Goal: Task Accomplishment & Management: Manage account settings

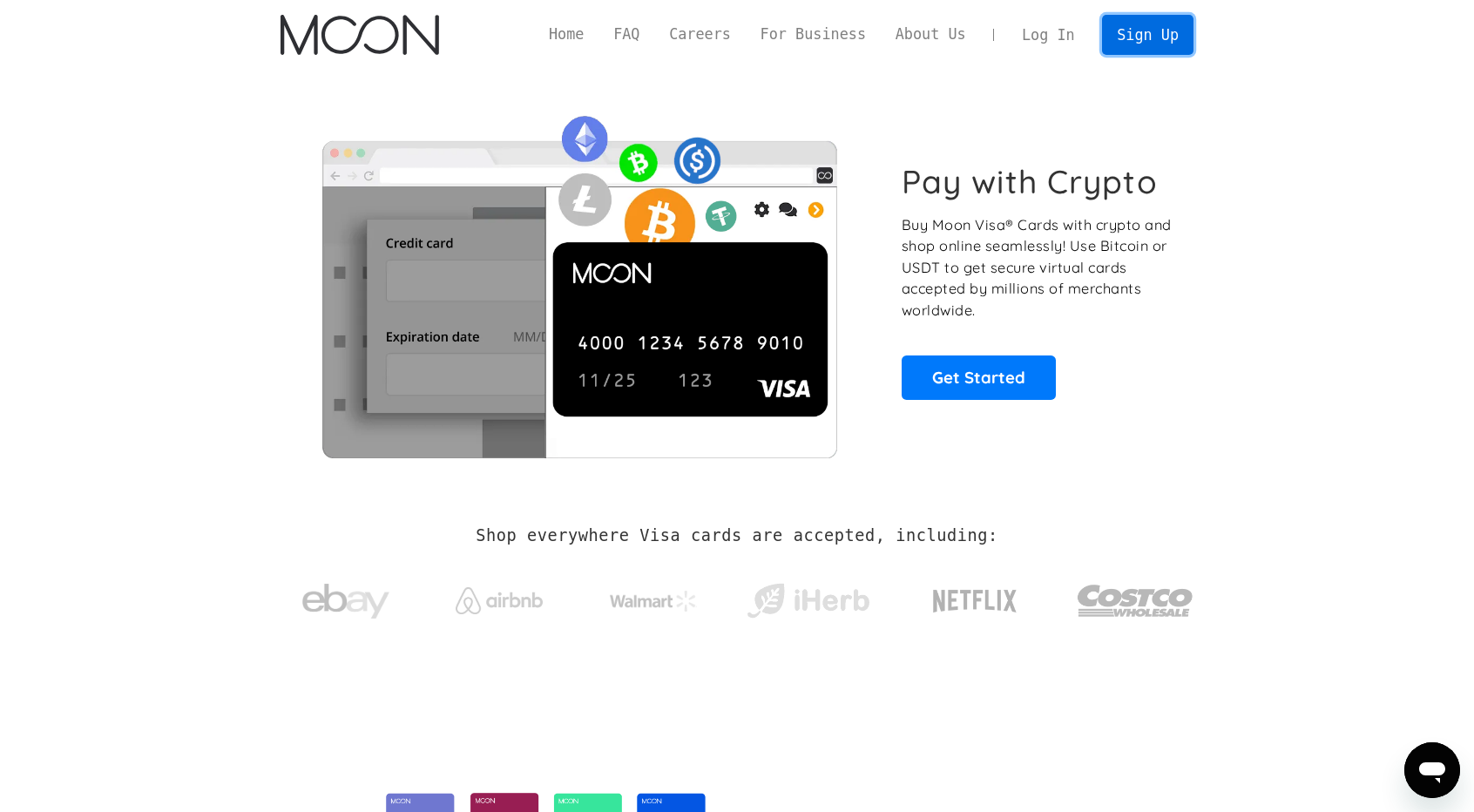
click at [1157, 41] on link "Sign Up" at bounding box center [1148, 33] width 90 height 39
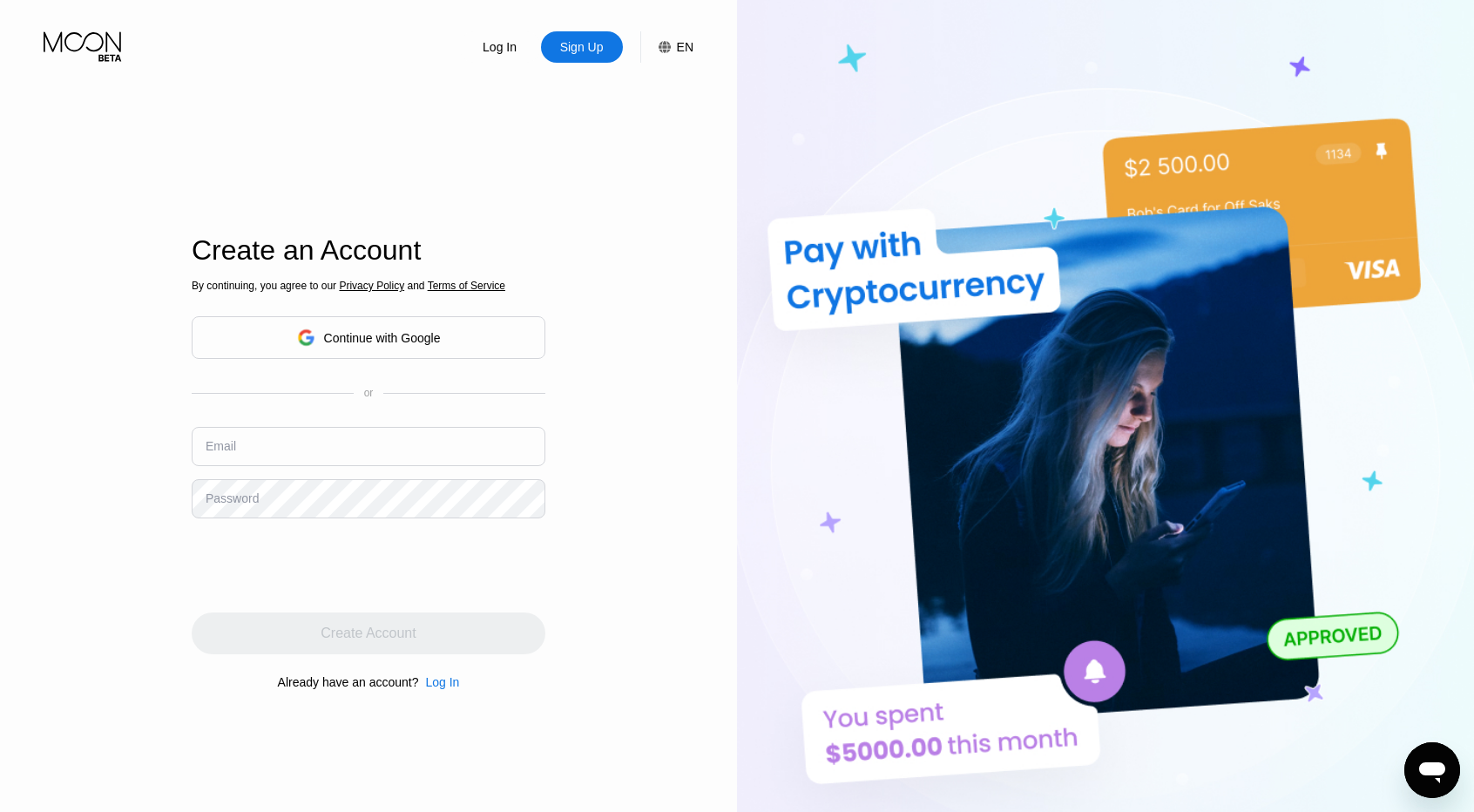
type input "[EMAIL_ADDRESS][DOMAIN_NAME]"
click at [506, 41] on div "Log In" at bounding box center [499, 46] width 37 height 17
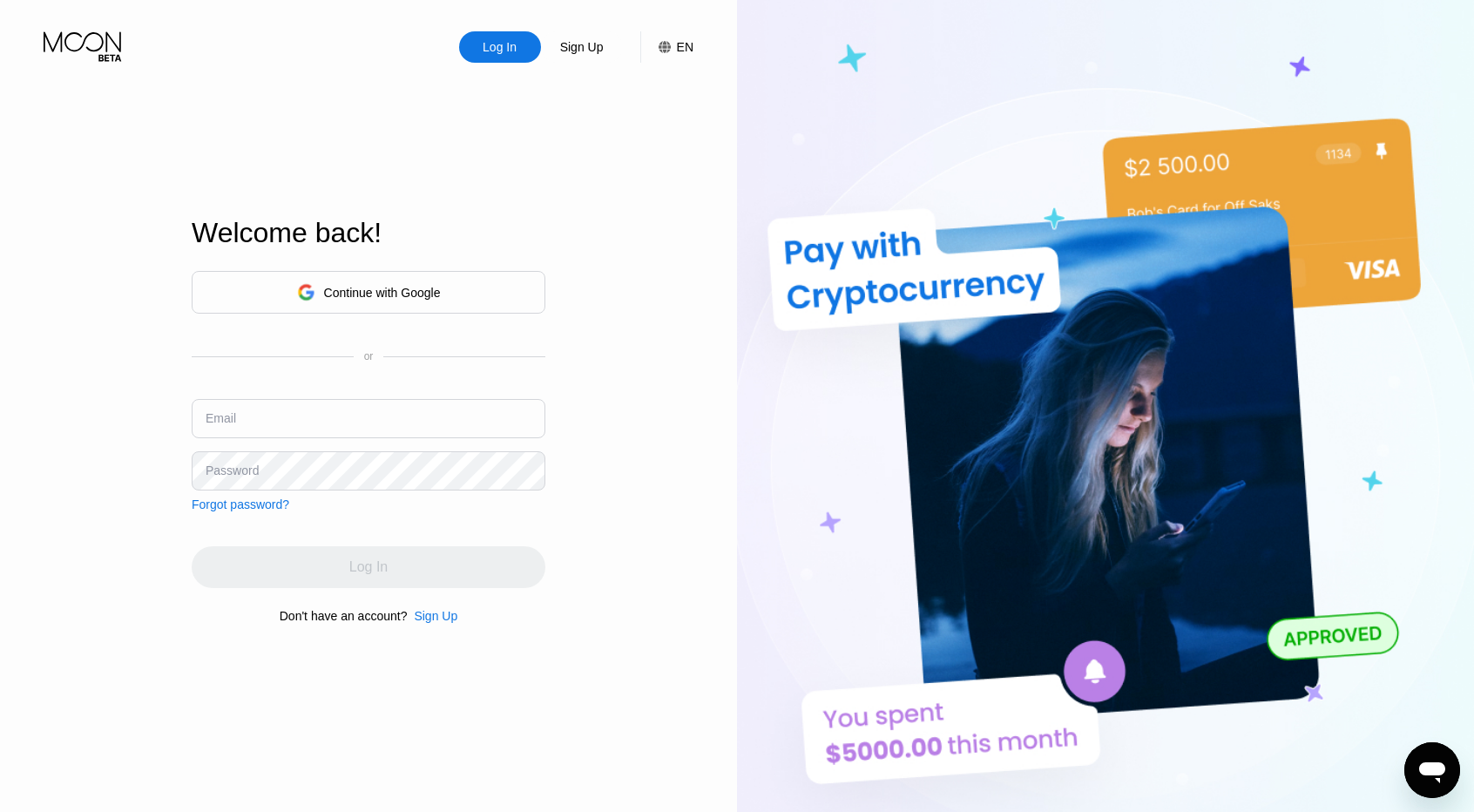
click at [413, 429] on input "text" at bounding box center [368, 418] width 354 height 39
type input "[EMAIL_ADDRESS][DOMAIN_NAME]"
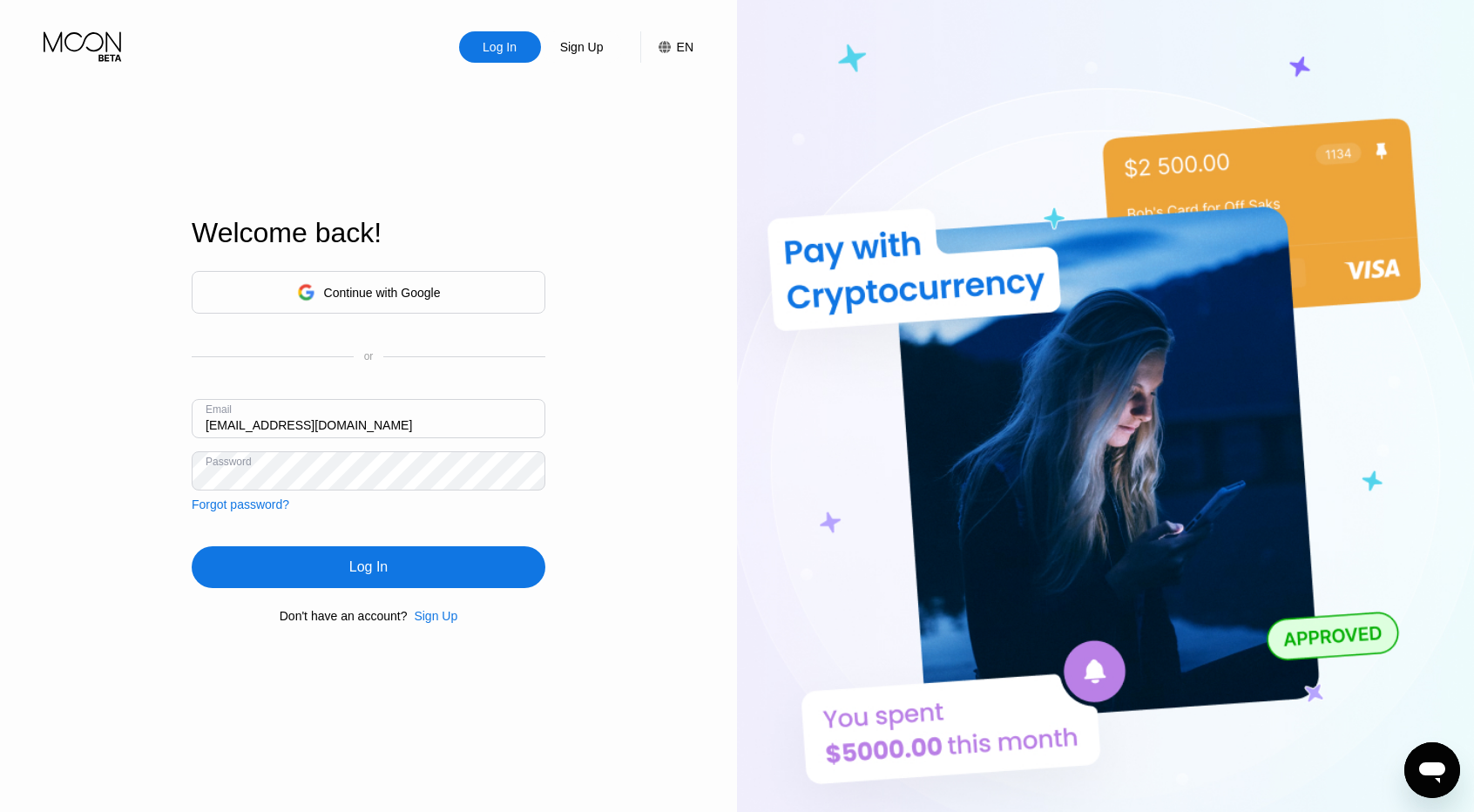
click at [376, 557] on div "Log In" at bounding box center [368, 567] width 354 height 42
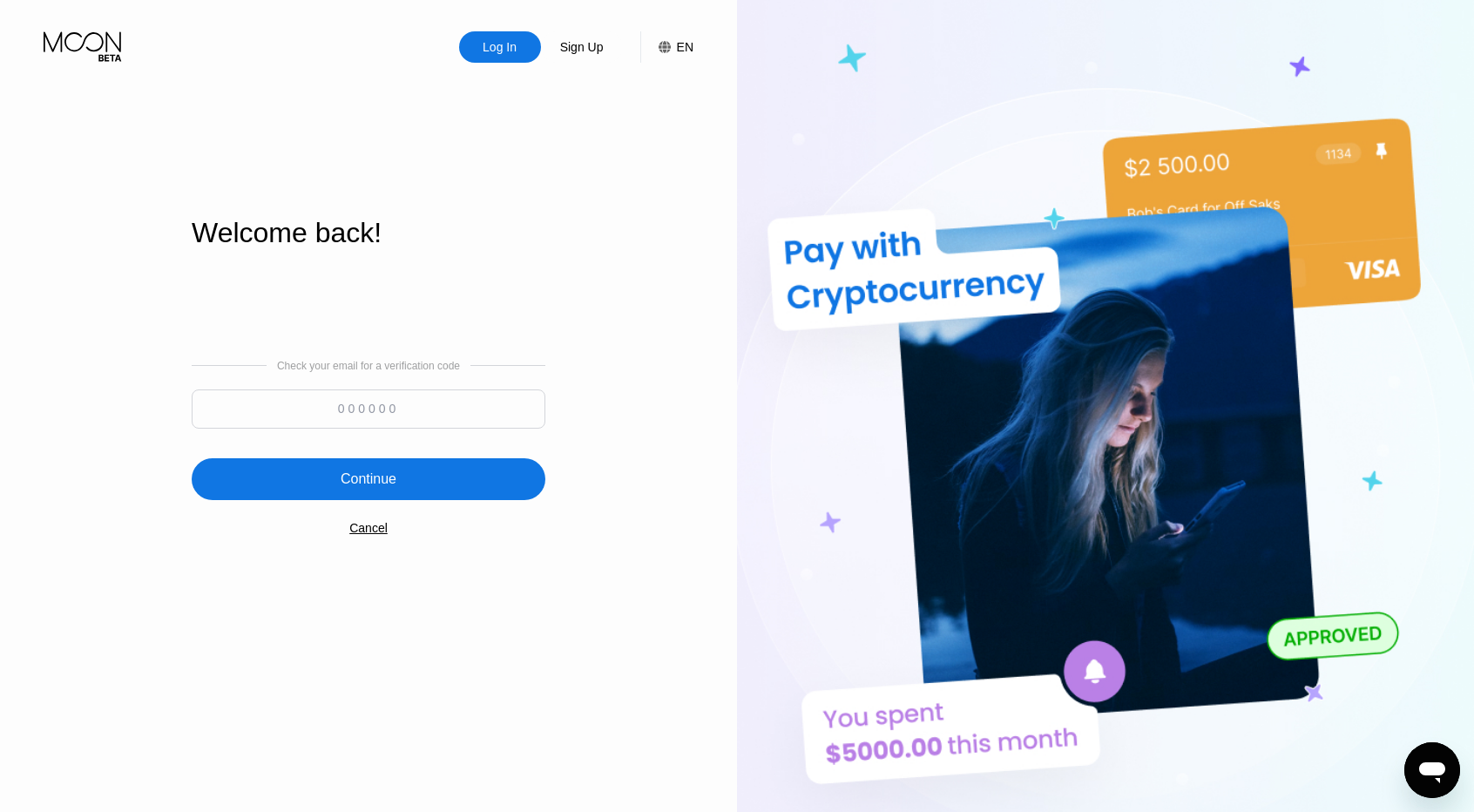
click at [413, 403] on input at bounding box center [368, 409] width 354 height 39
paste input "144909"
type input "144909"
click at [399, 465] on div "Continue" at bounding box center [368, 479] width 354 height 42
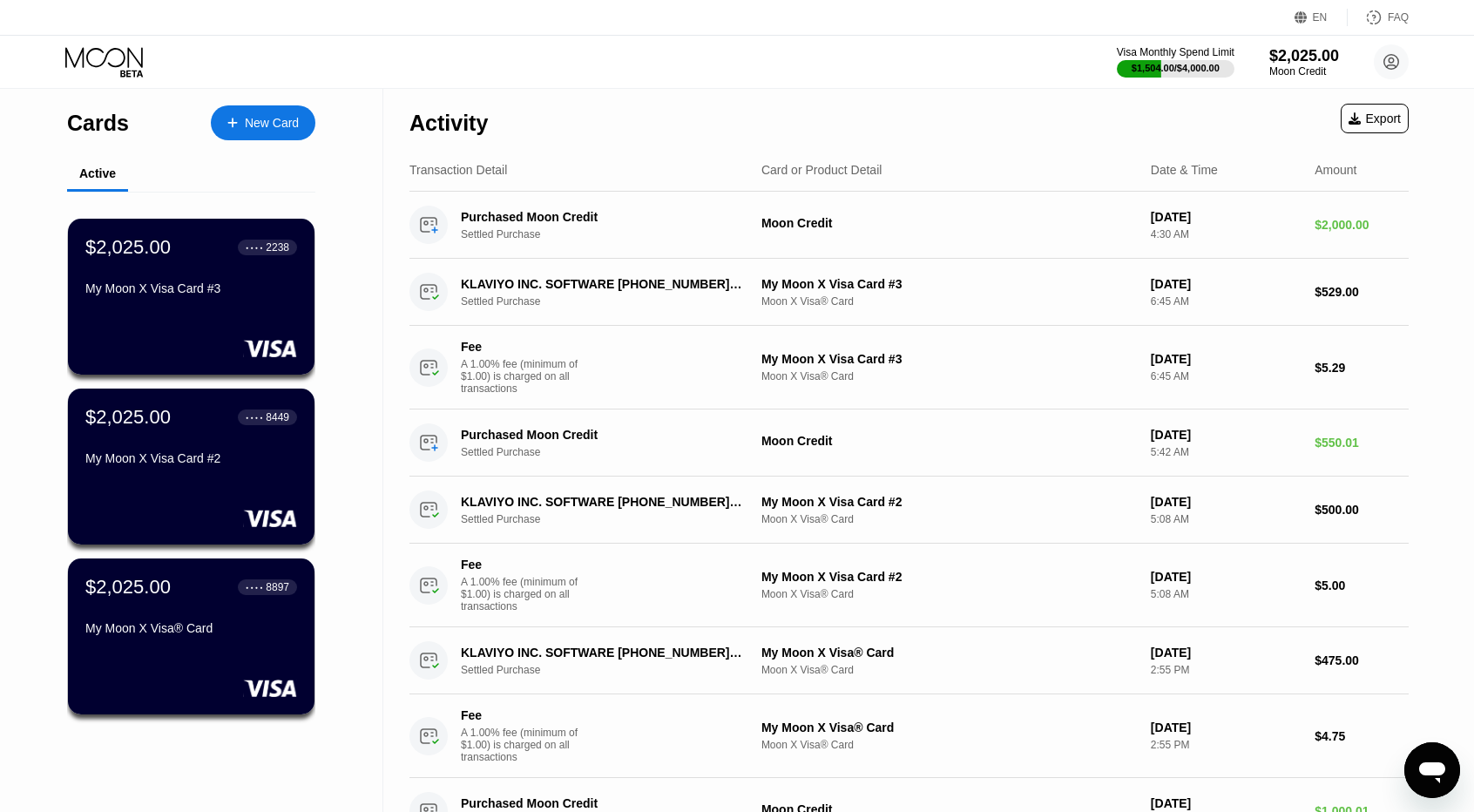
click at [840, 95] on div "Activity Export" at bounding box center [909, 118] width 999 height 61
click at [788, 96] on div "Activity Export" at bounding box center [909, 118] width 999 height 61
click at [780, 50] on div "Visa Monthly Spend Limit $1,504.00 / $4,000.00 $2,025.00 Moon Credit titousamou…" at bounding box center [737, 62] width 1474 height 52
click at [201, 320] on div "$2,025.00 ● ● ● ● 2238 My Moon X Visa Card #3" at bounding box center [192, 297] width 250 height 157
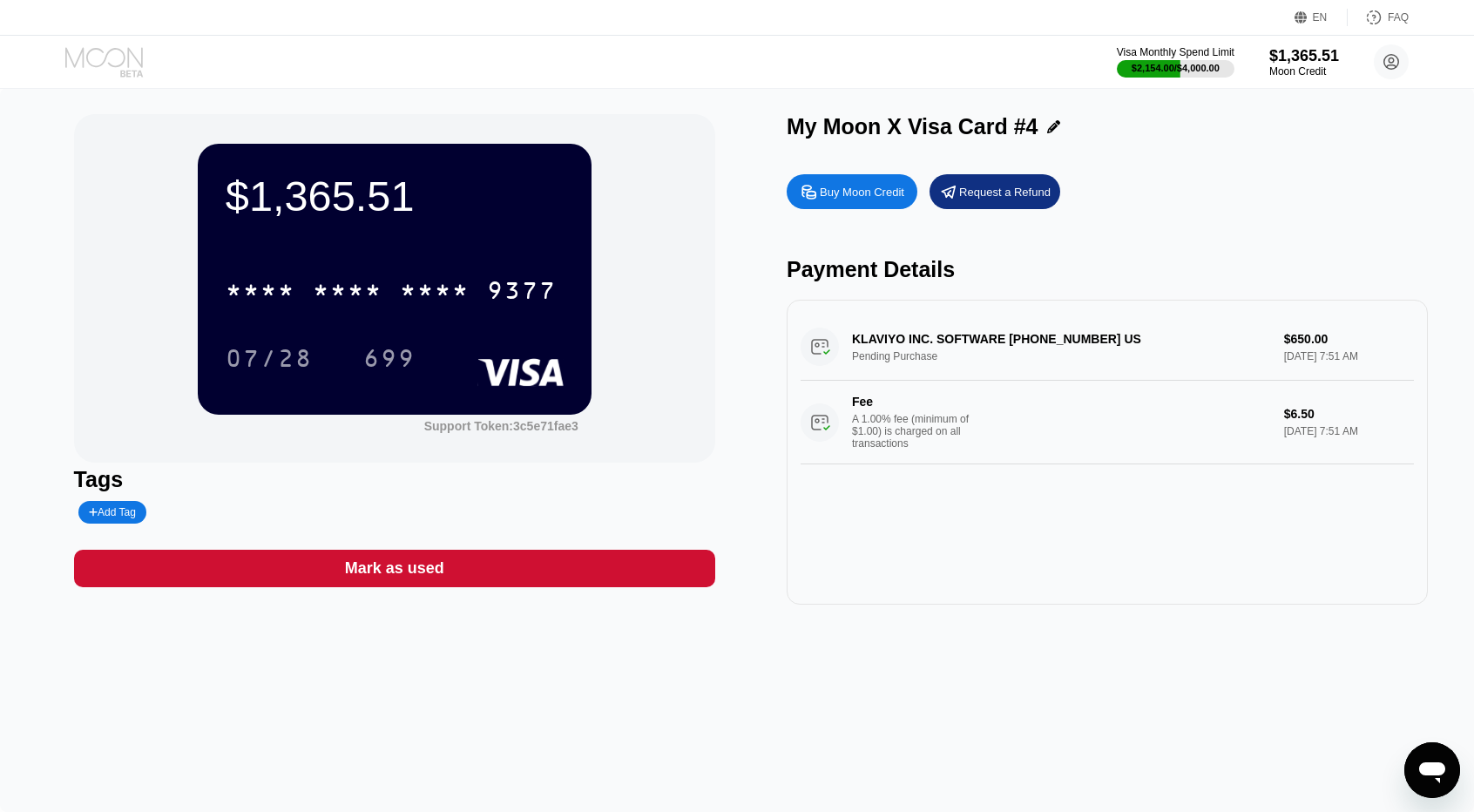
click at [108, 61] on icon at bounding box center [104, 57] width 78 height 20
